Goal: Check status: Check status

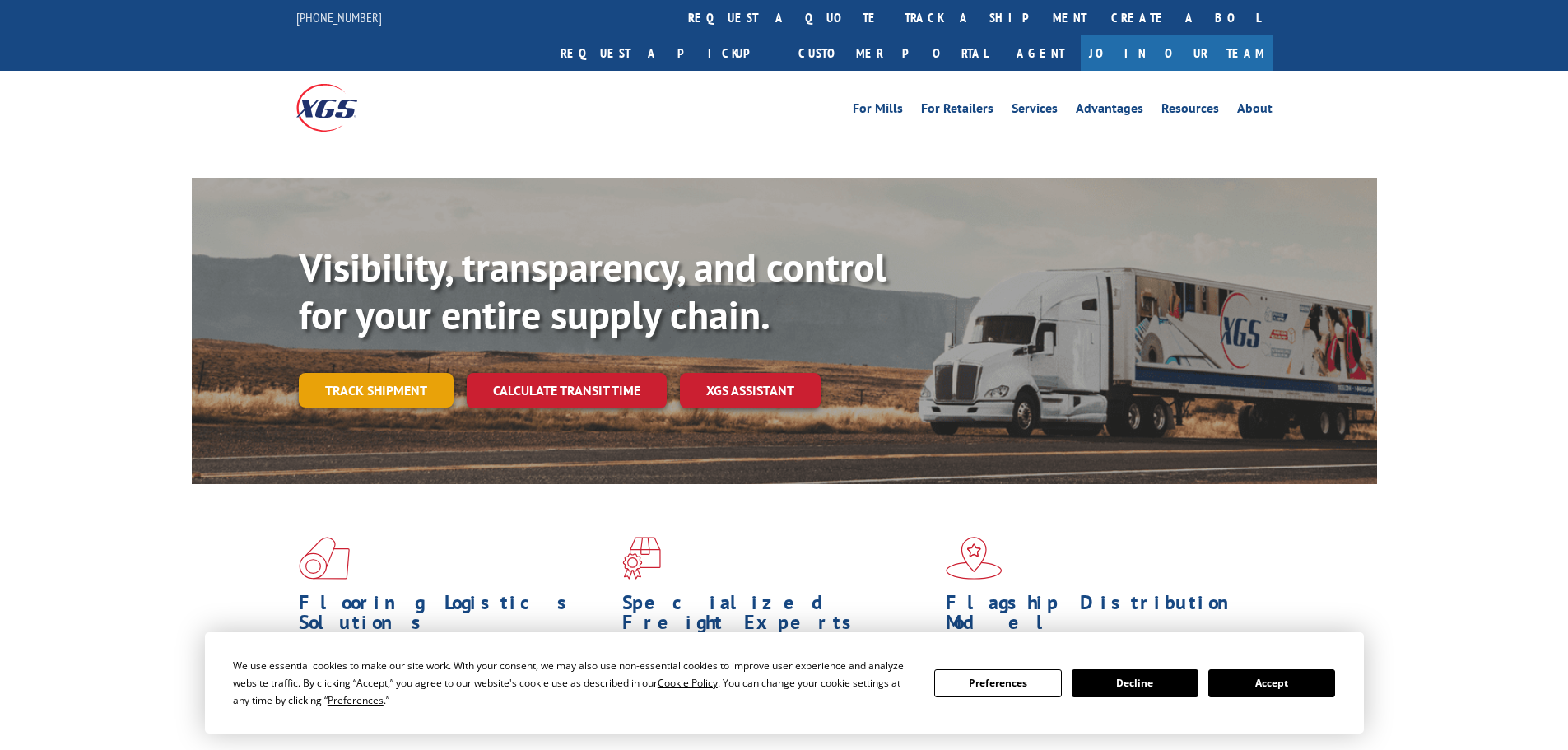
click at [405, 373] on link "Track shipment" at bounding box center [376, 390] width 155 height 35
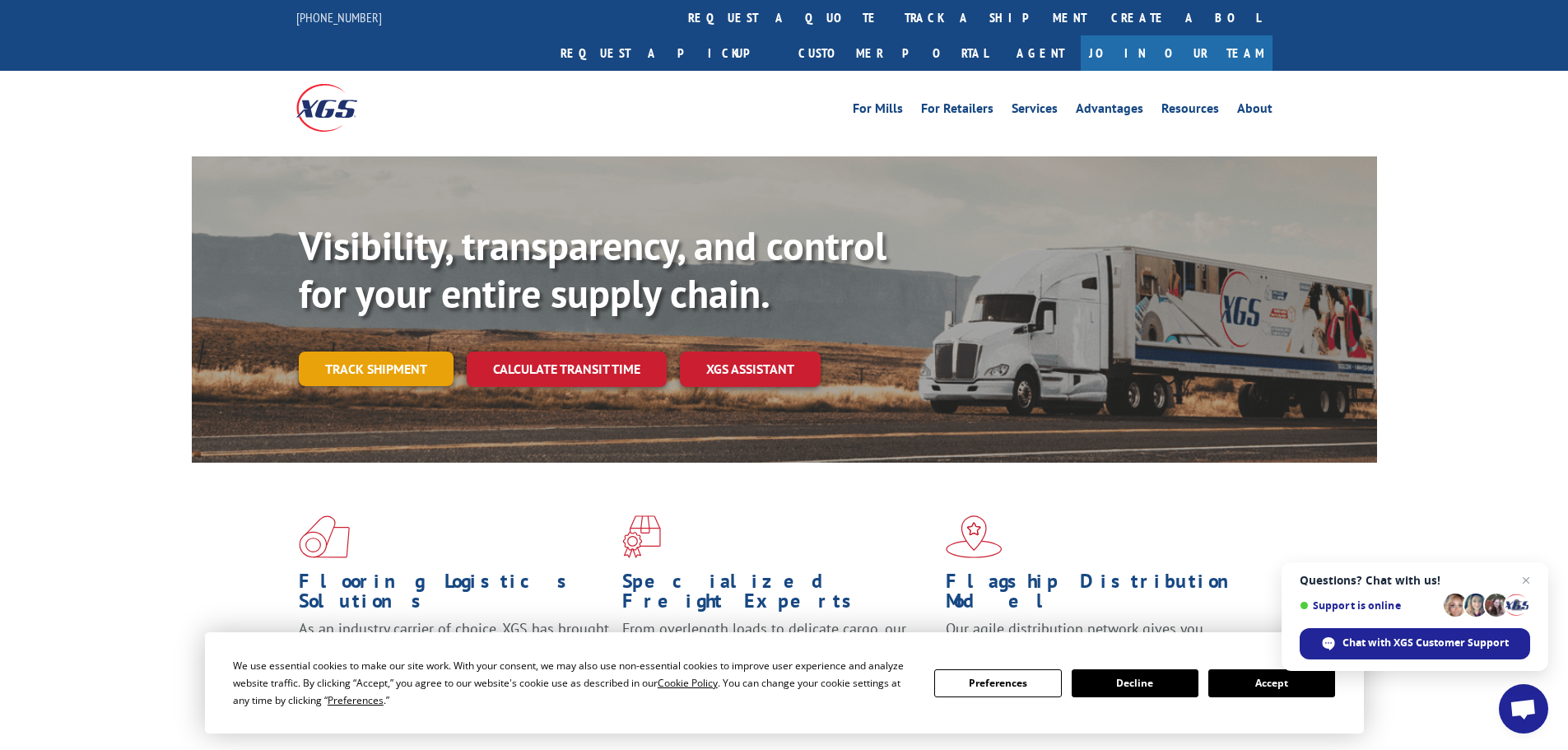
click at [407, 352] on link "Track shipment" at bounding box center [376, 369] width 155 height 35
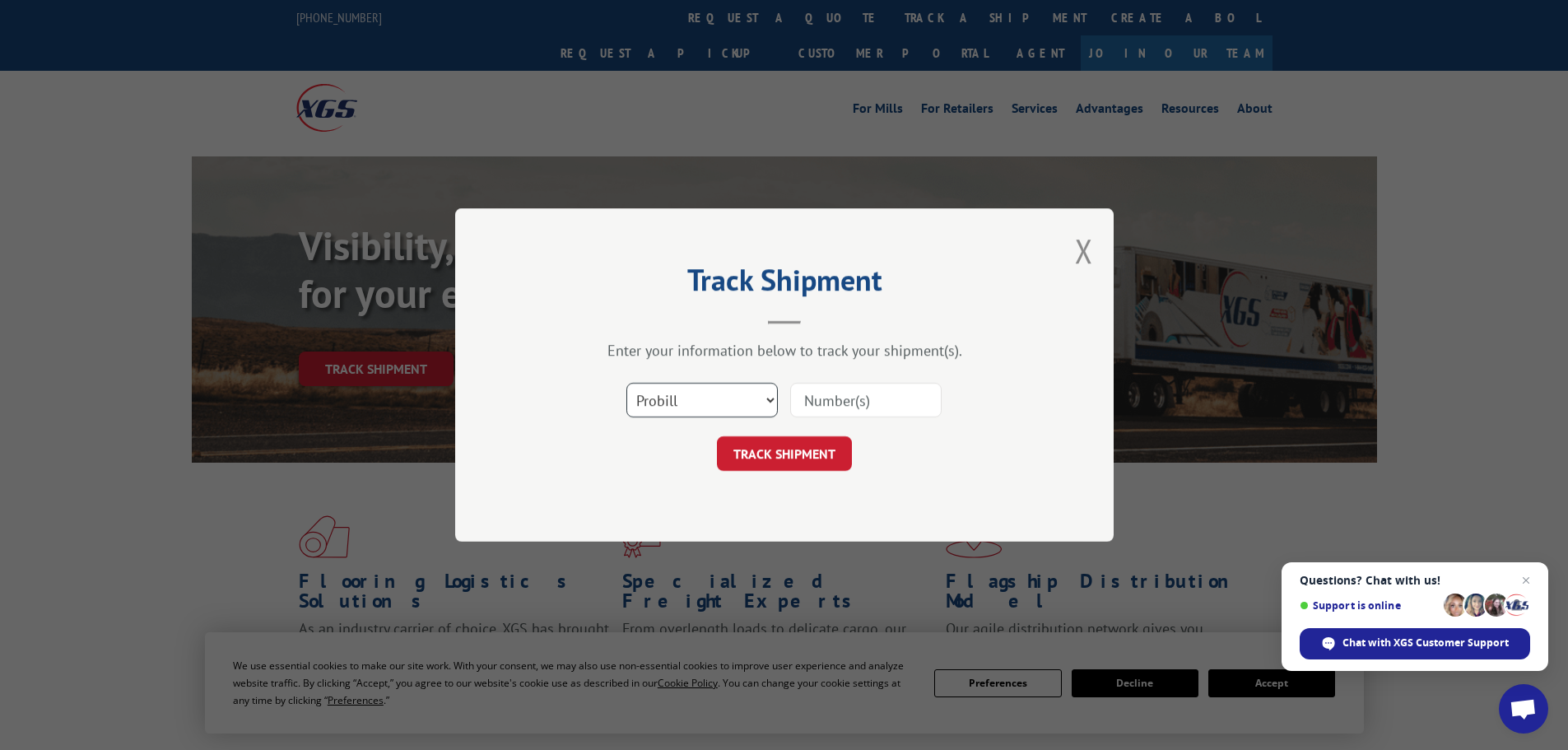
click at [763, 399] on select "Select category... Probill BOL PO" at bounding box center [702, 400] width 151 height 35
select select "bol"
click at [627, 383] on select "Select category... Probill BOL PO" at bounding box center [702, 400] width 151 height 35
click at [851, 407] on input at bounding box center [866, 400] width 151 height 35
paste input "468535"
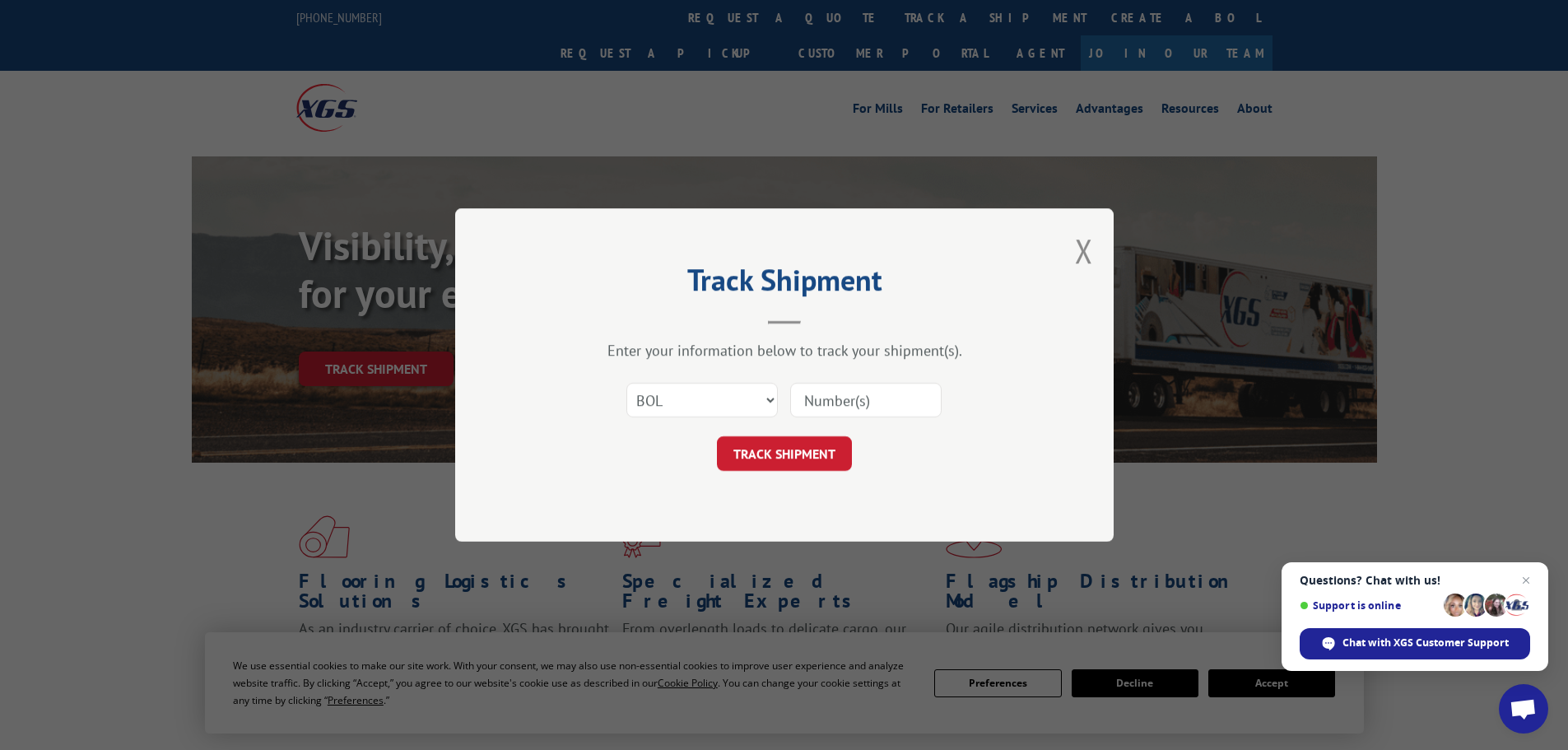
type input "468535"
click button "TRACK SHIPMENT" at bounding box center [784, 454] width 135 height 35
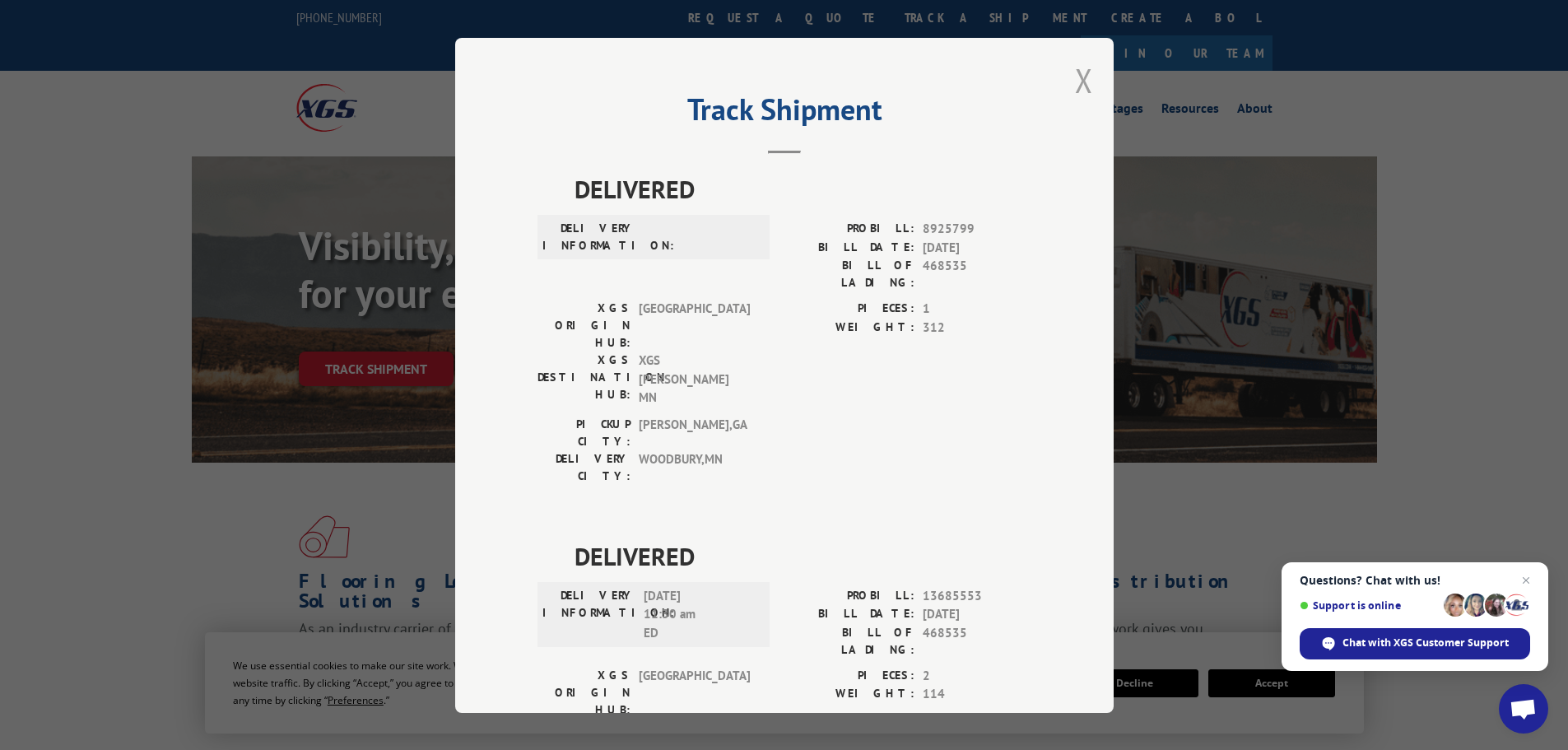
click at [1082, 87] on button "Close modal" at bounding box center [1083, 80] width 18 height 43
